Goal: Task Accomplishment & Management: Complete application form

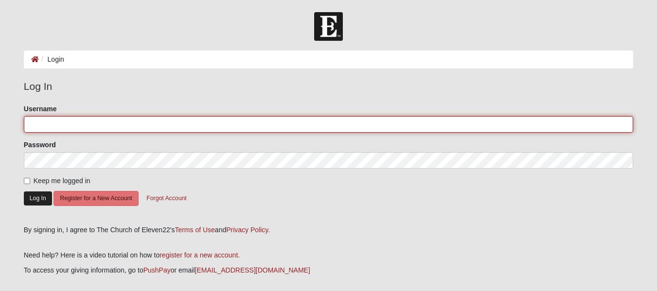
type input "akruseil"
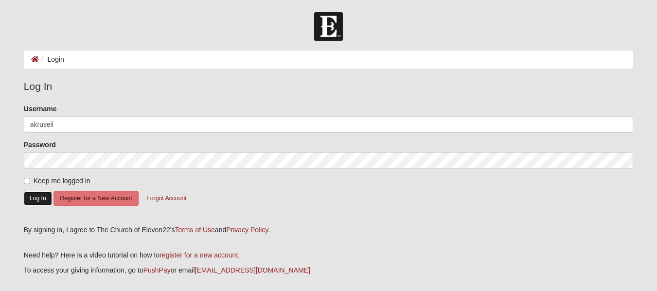
click at [43, 198] on button "Log In" at bounding box center [38, 199] width 28 height 14
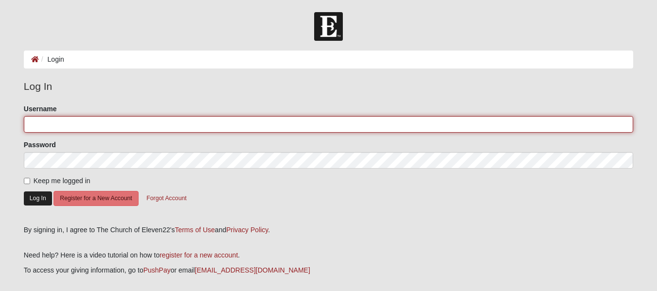
type input "akruseil"
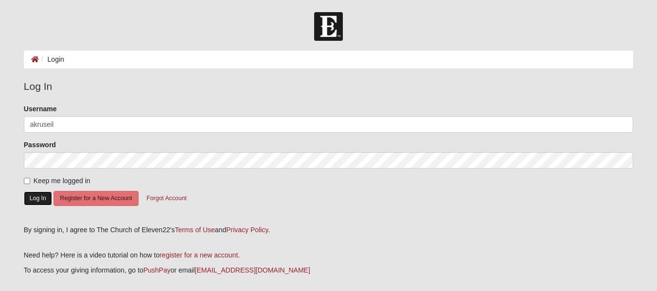
click at [37, 193] on button "Log In" at bounding box center [38, 199] width 28 height 14
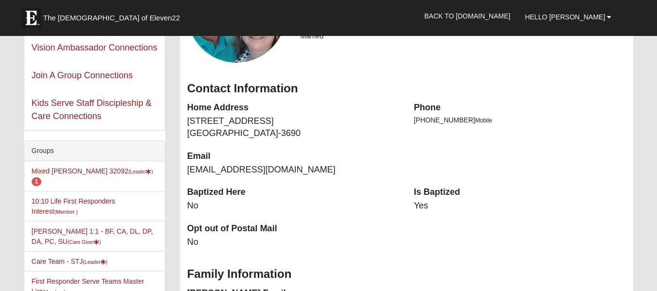
scroll to position [96, 0]
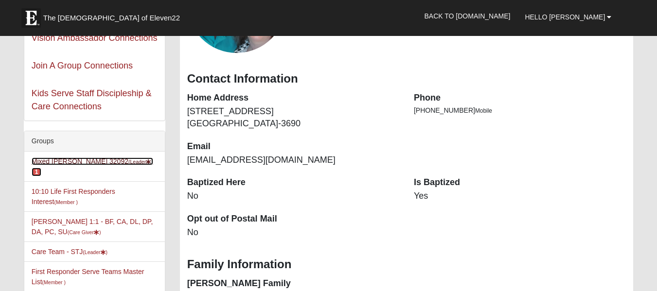
click at [84, 160] on link "Mixed Kruse 32092 (Leader ) 1" at bounding box center [93, 167] width 122 height 18
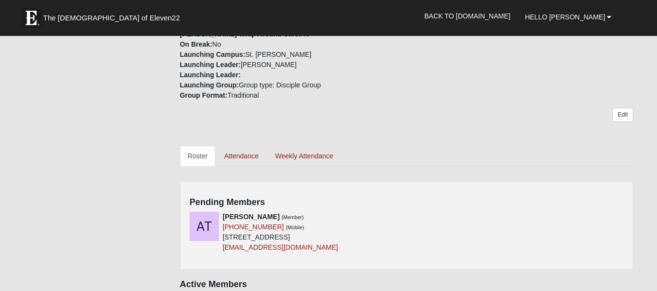
scroll to position [376, 0]
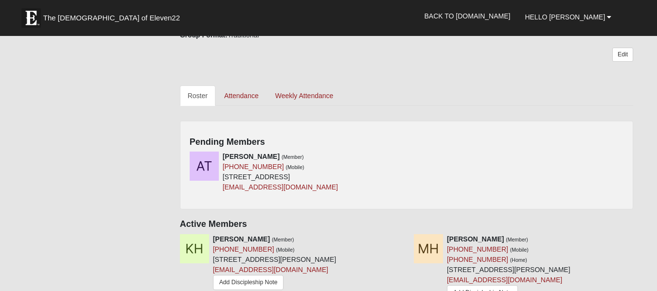
click at [519, 145] on h4 "Pending Members" at bounding box center [407, 142] width 434 height 11
click at [402, 154] on icon at bounding box center [403, 156] width 7 height 7
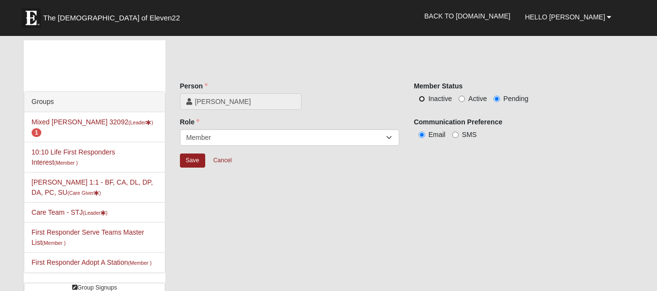
click at [421, 99] on input "Inactive" at bounding box center [422, 99] width 6 height 6
radio input "true"
click at [190, 161] on input "Save" at bounding box center [192, 161] width 25 height 14
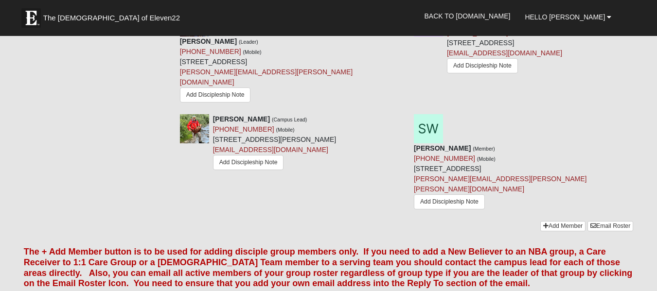
scroll to position [739, 0]
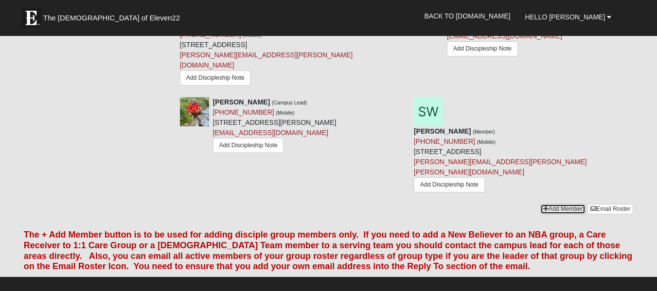
click at [566, 204] on link "Add Member" at bounding box center [562, 209] width 45 height 10
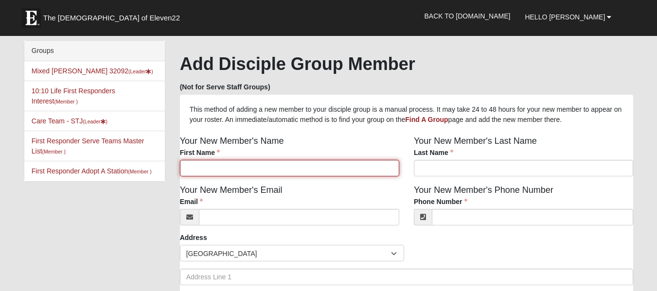
click at [298, 170] on input "First Name" at bounding box center [289, 168] width 219 height 17
type input "Ayla"
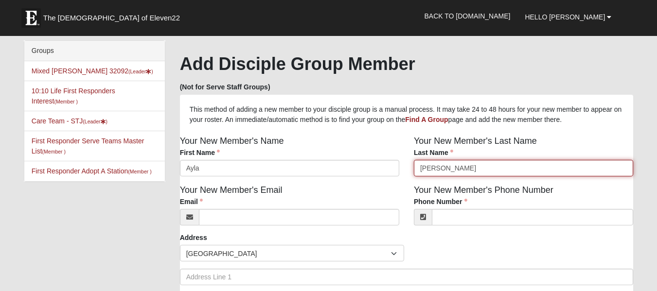
type input "Permenter"
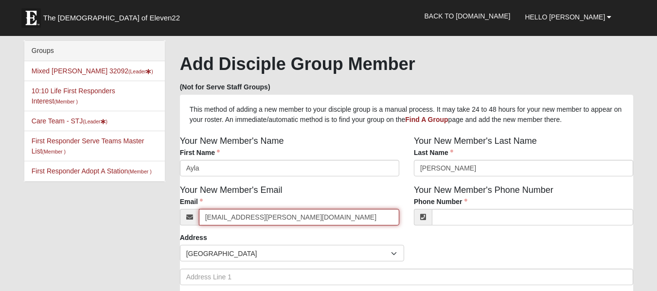
type input "ayla.permenter@gmail.com"
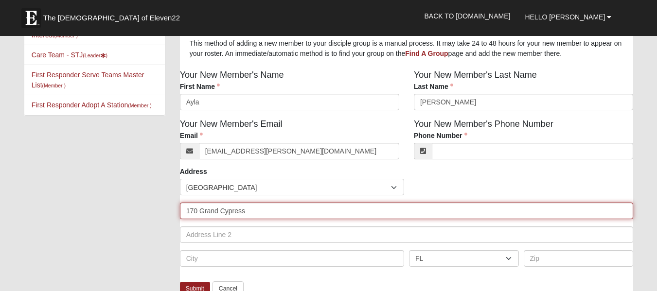
scroll to position [75, 0]
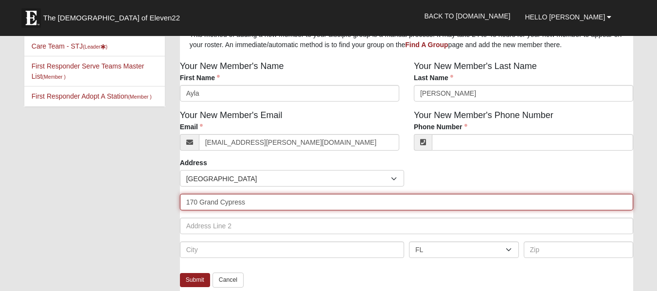
type input "170 Grand Cypress"
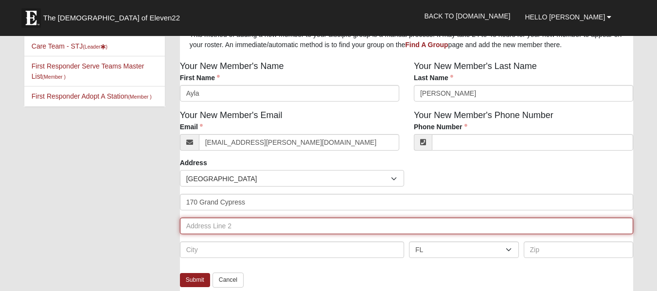
click at [245, 229] on input "text" at bounding box center [407, 226] width 454 height 17
type input "Apartment 324"
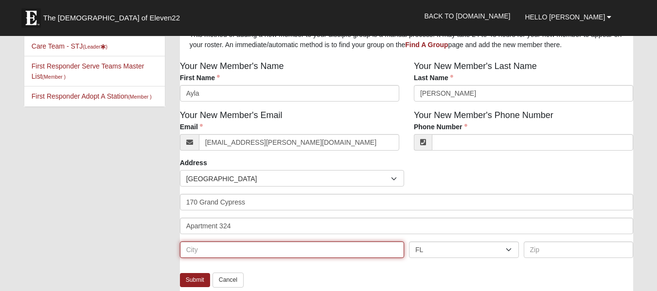
click at [247, 256] on input "text" at bounding box center [292, 250] width 224 height 17
type input "Saint Johns"
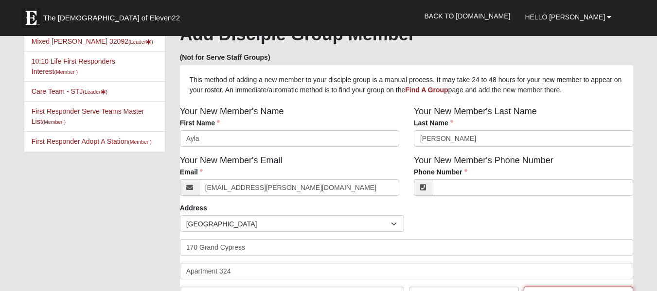
scroll to position [12, 0]
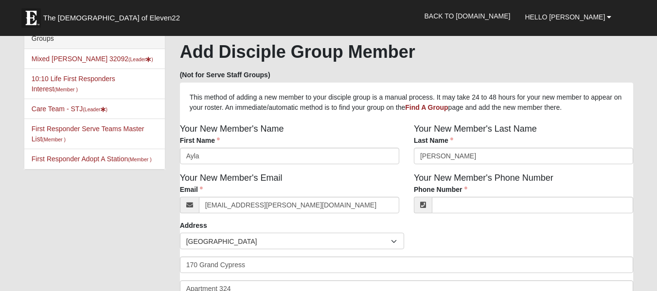
type input "32259"
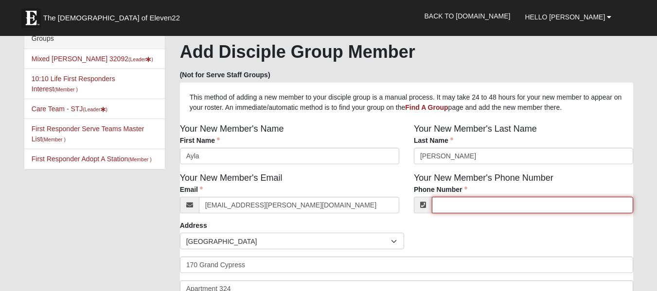
click at [461, 205] on input "Phone Number" at bounding box center [532, 205] width 201 height 17
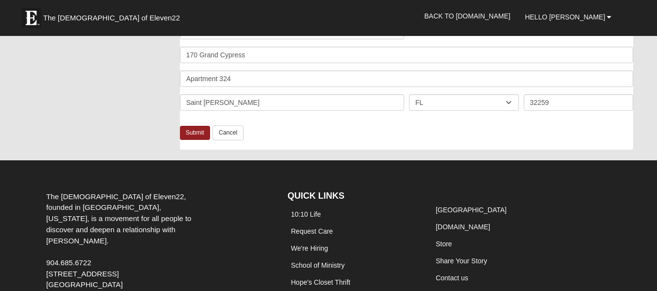
scroll to position [229, 0]
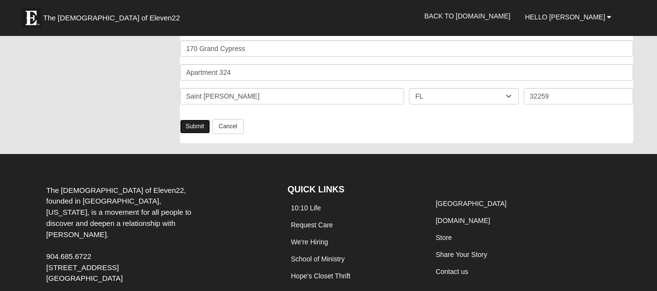
type input "(904) 522-7507"
click at [193, 126] on link "Submit" at bounding box center [195, 127] width 30 height 14
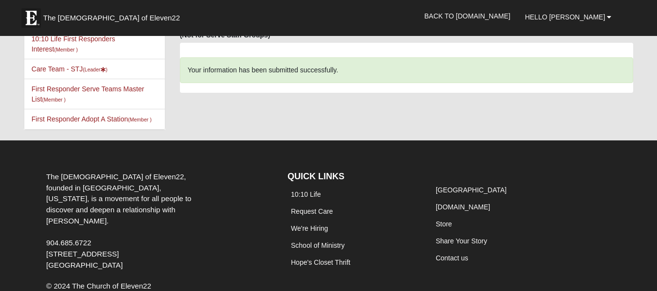
scroll to position [0, 0]
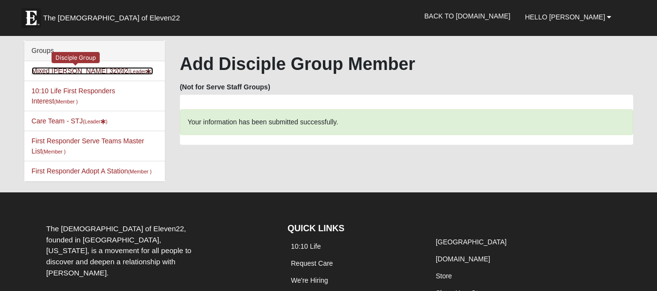
click at [75, 70] on link "Mixed [PERSON_NAME] 32092 (Leader )" at bounding box center [93, 71] width 122 height 8
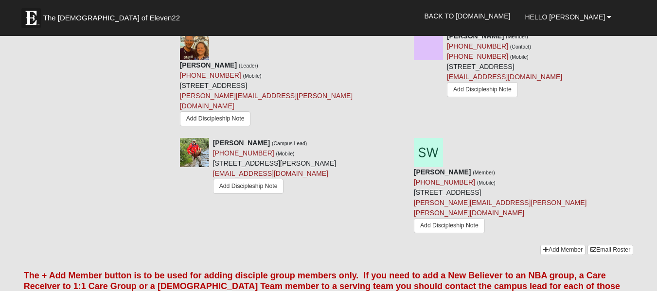
scroll to position [701, 0]
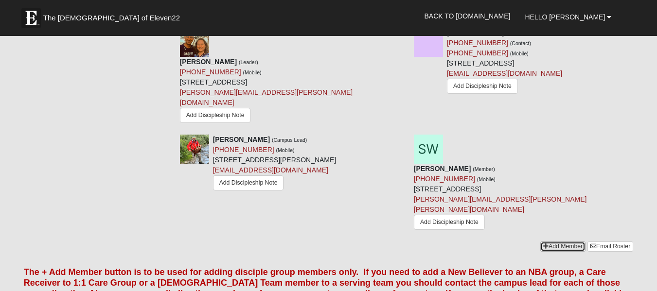
click at [561, 242] on link "Add Member" at bounding box center [562, 247] width 45 height 10
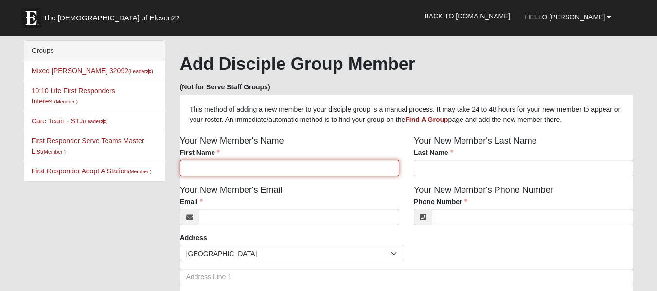
click at [252, 173] on input "First Name" at bounding box center [289, 168] width 219 height 17
type input "Andy"
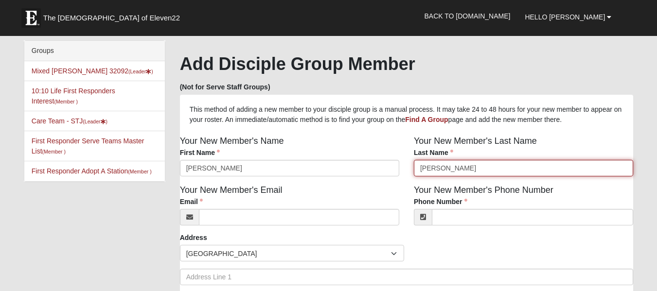
type input "Weiss"
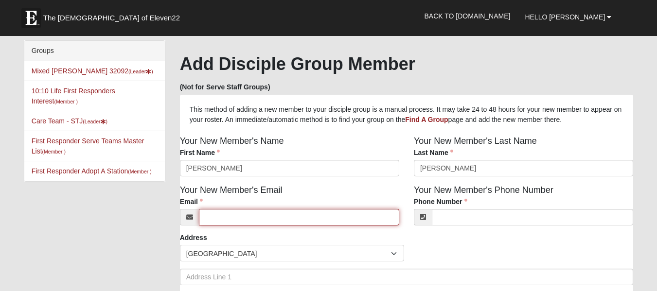
click at [387, 216] on input "Email" at bounding box center [299, 217] width 200 height 17
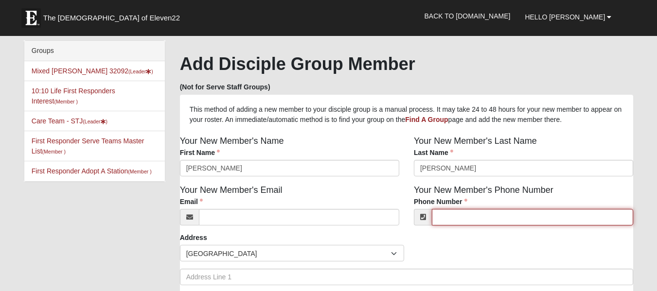
click at [457, 218] on input "Phone Number" at bounding box center [532, 217] width 201 height 17
paste input "(757) 613-2902"
type input "(757) 613-2902"
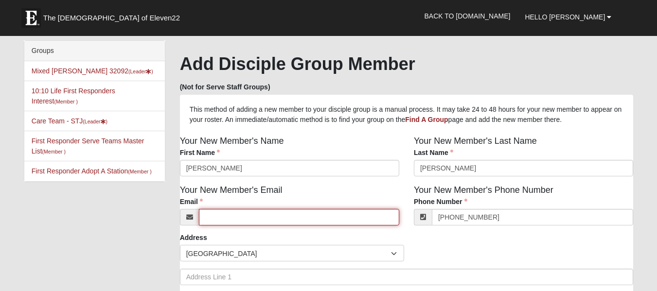
click at [260, 217] on input "Email" at bounding box center [299, 217] width 200 height 17
click at [262, 224] on input "Email" at bounding box center [299, 217] width 200 height 17
paste input "(757) 613-2902"
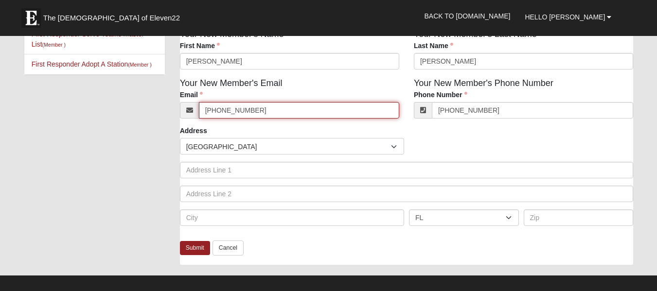
scroll to position [109, 0]
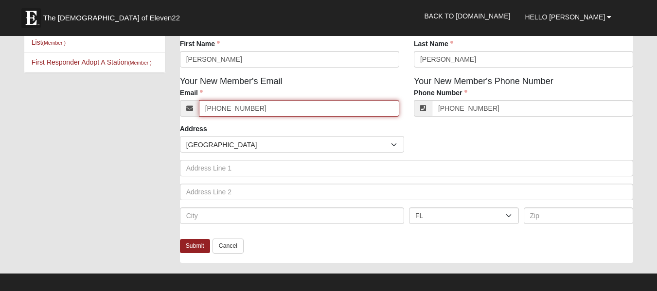
type input "(757) 613-2902"
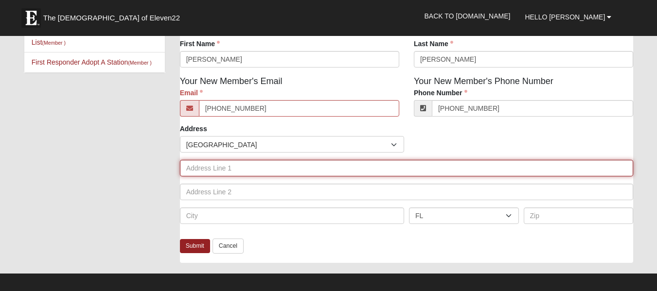
click at [303, 167] on input "text" at bounding box center [407, 168] width 454 height 17
type input "788 Mackenzie Circle"
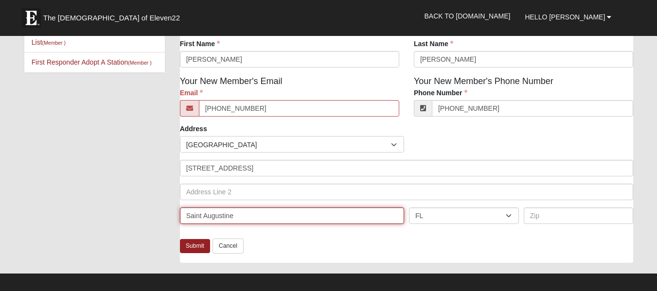
type input "Saint Augustine"
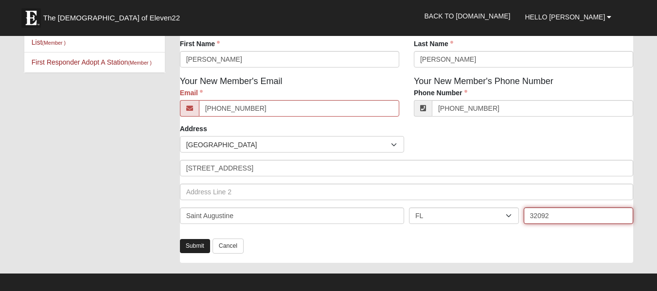
type input "32092"
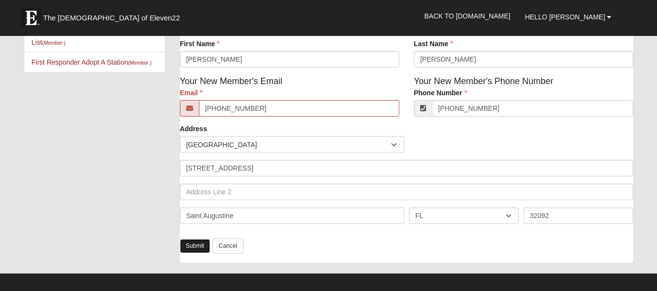
click at [193, 245] on link "Submit" at bounding box center [195, 246] width 30 height 14
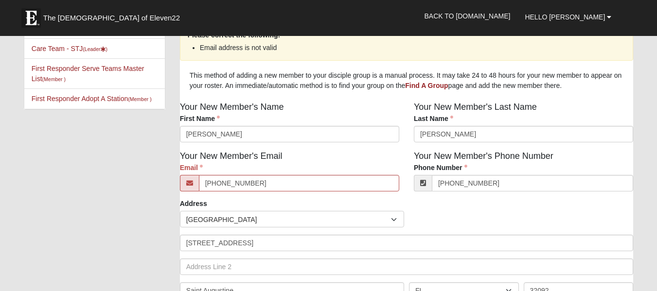
scroll to position [74, 0]
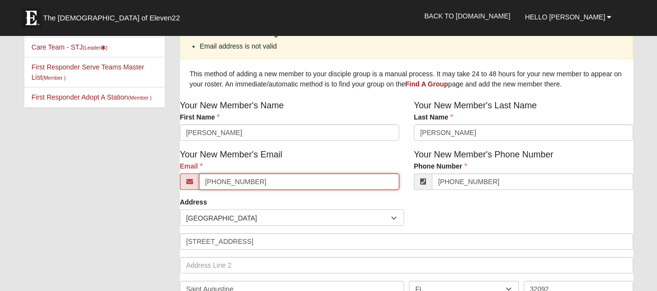
click at [271, 184] on input "(757) 613-2902" at bounding box center [299, 182] width 200 height 17
type input "("
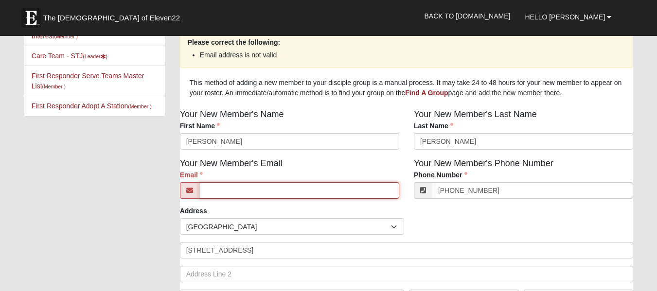
click at [311, 194] on input "Email" at bounding box center [299, 190] width 200 height 17
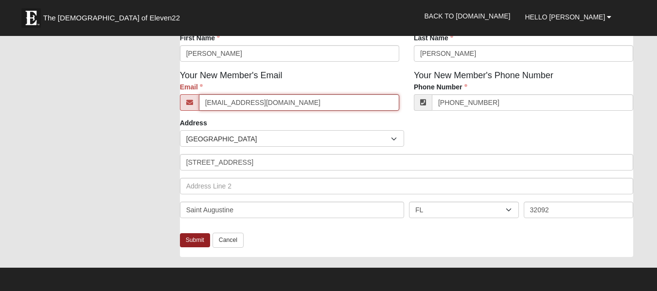
scroll to position [162, 0]
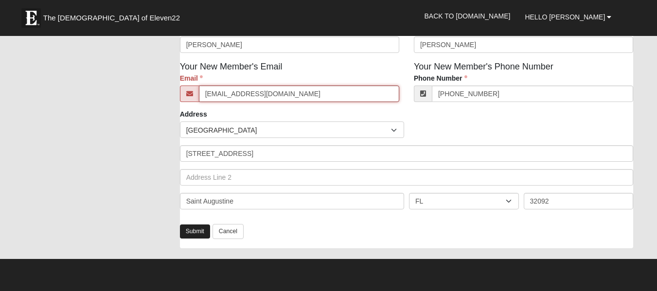
type input "ajweiss60@gmail.com"
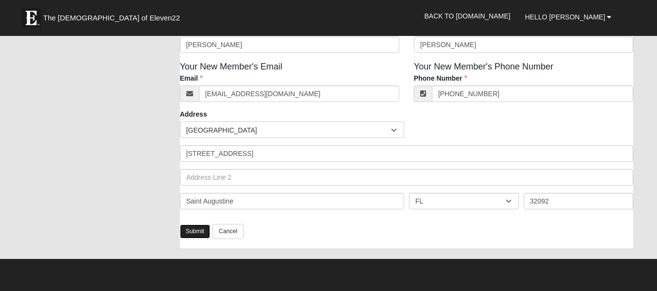
click at [193, 232] on link "Submit" at bounding box center [195, 232] width 30 height 14
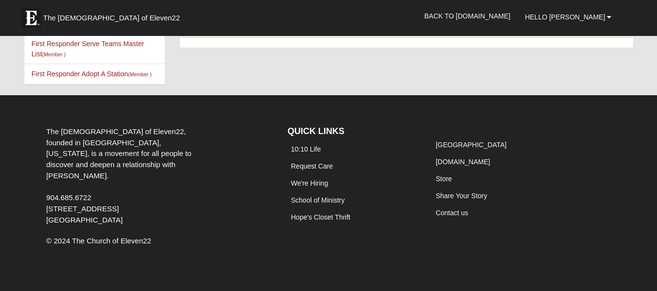
scroll to position [97, 0]
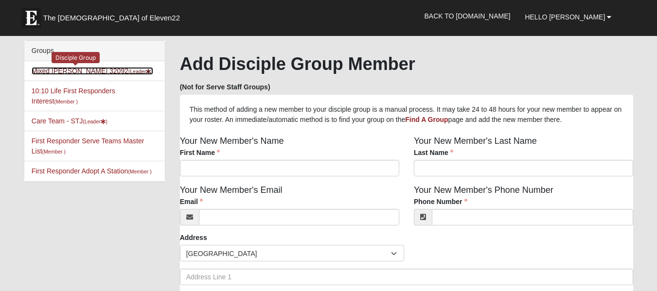
click at [52, 71] on link "Mixed [PERSON_NAME] 32092 (Leader )" at bounding box center [93, 71] width 122 height 8
